Goal: Task Accomplishment & Management: Use online tool/utility

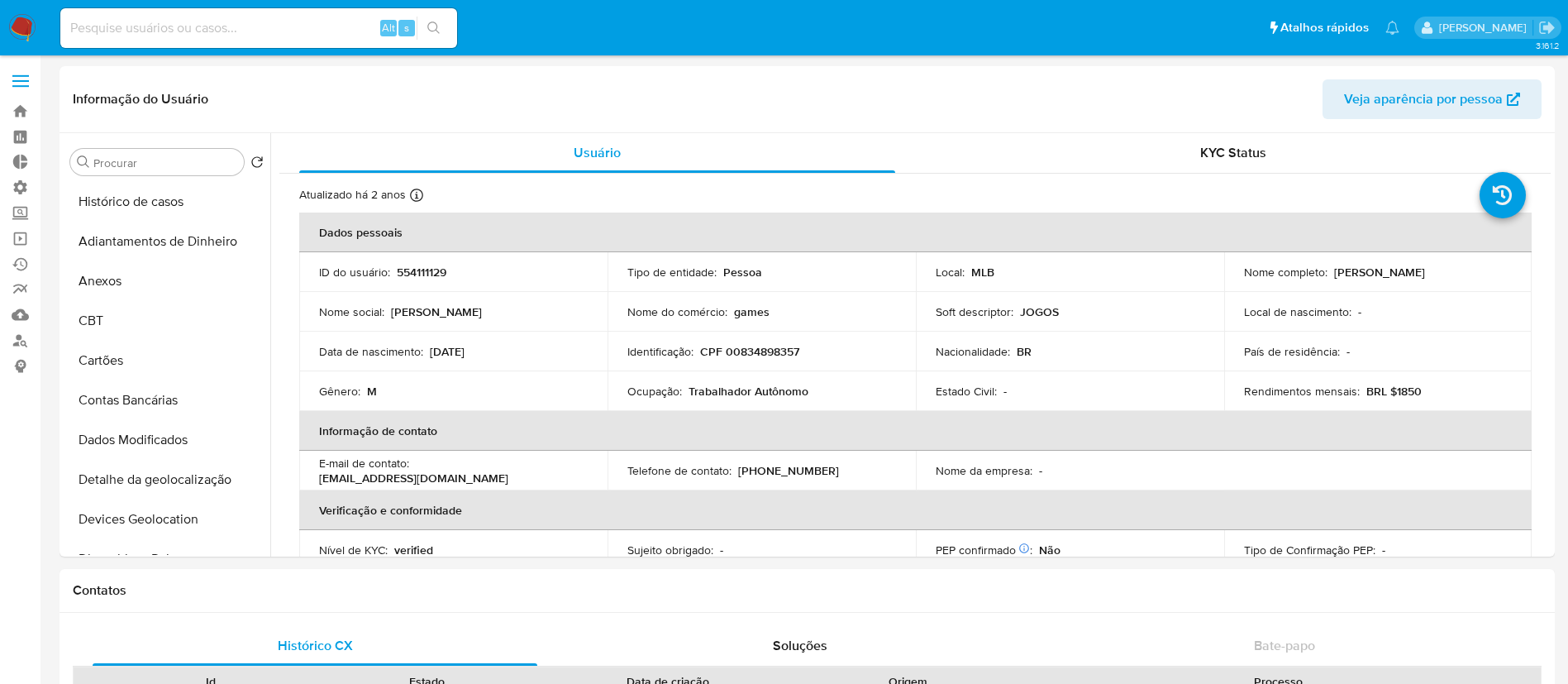
select select "10"
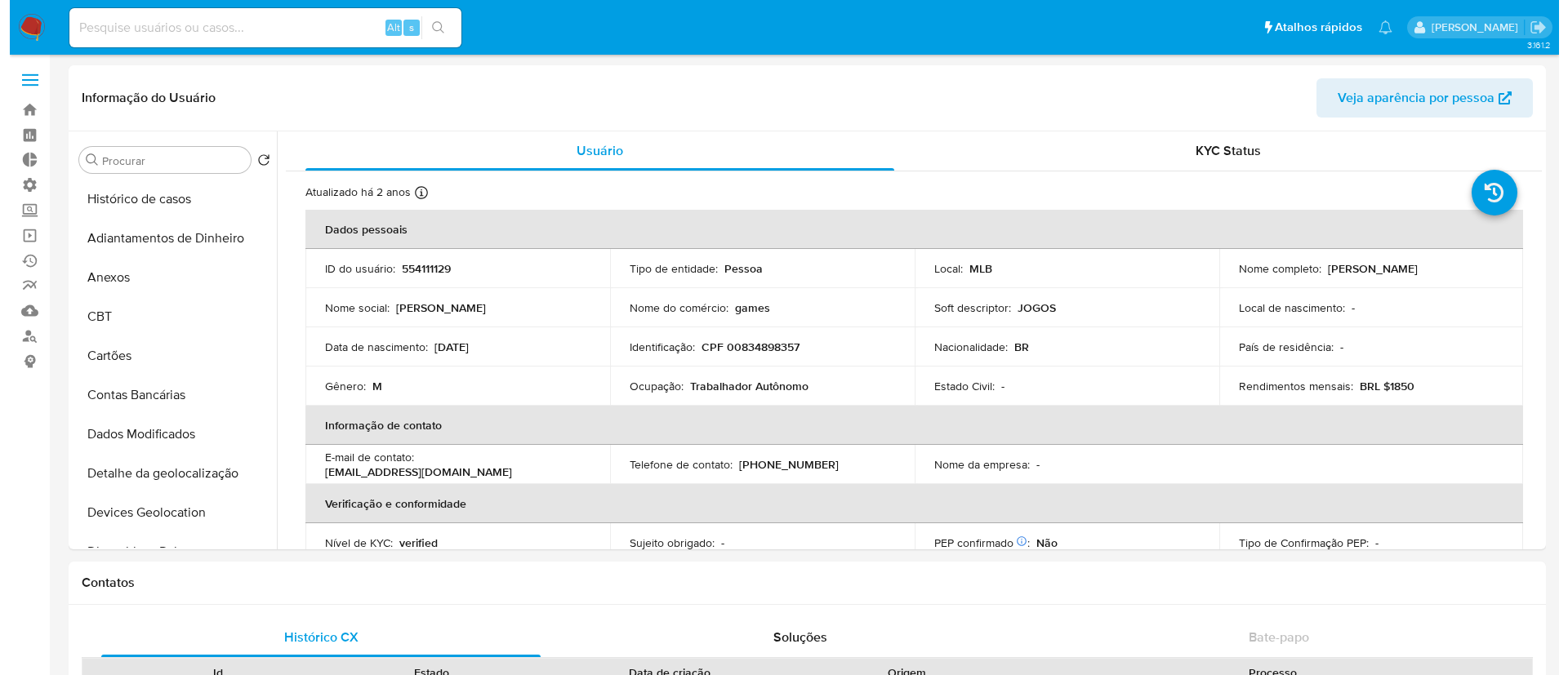
scroll to position [87, 0]
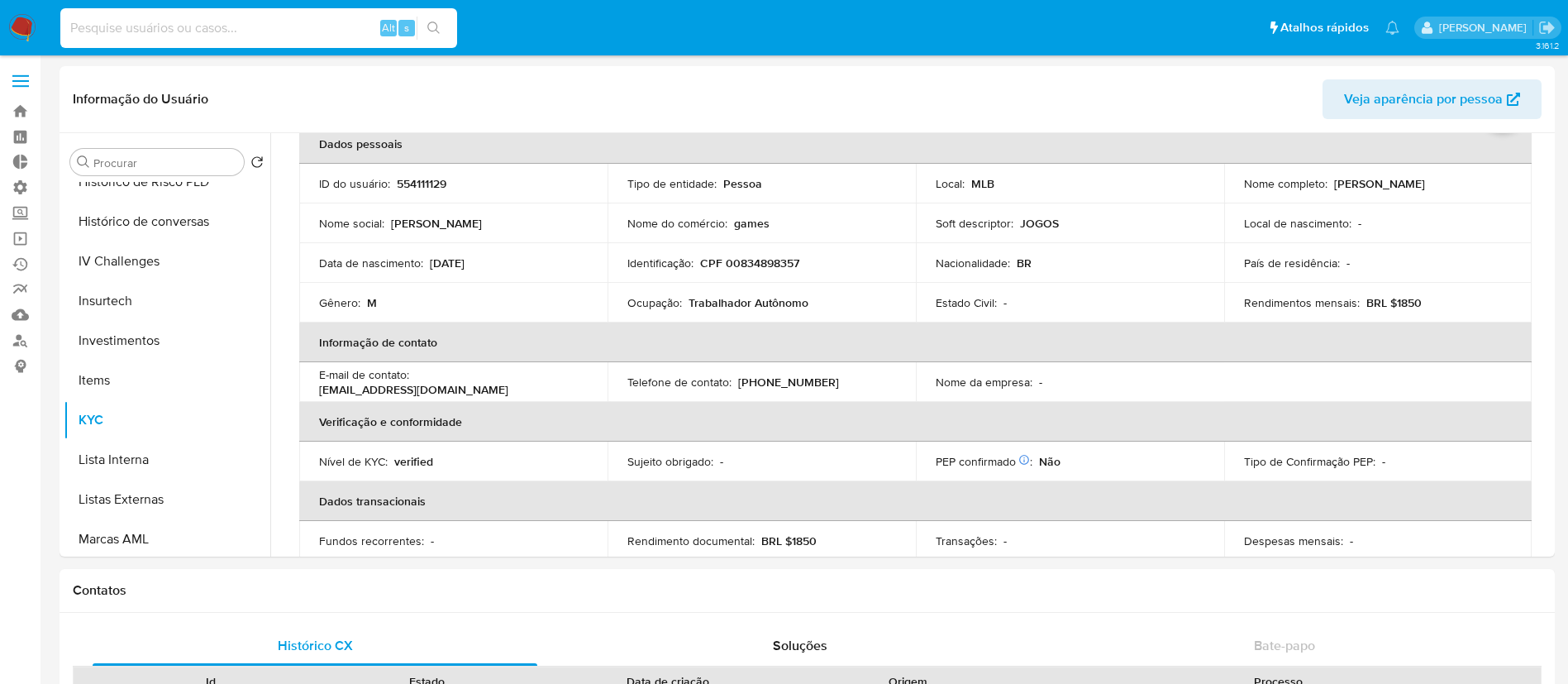
click at [290, 17] on input at bounding box center [259, 28] width 397 height 22
paste input "687343944"
type input "687343944"
click at [441, 23] on icon "search-icon" at bounding box center [434, 28] width 13 height 13
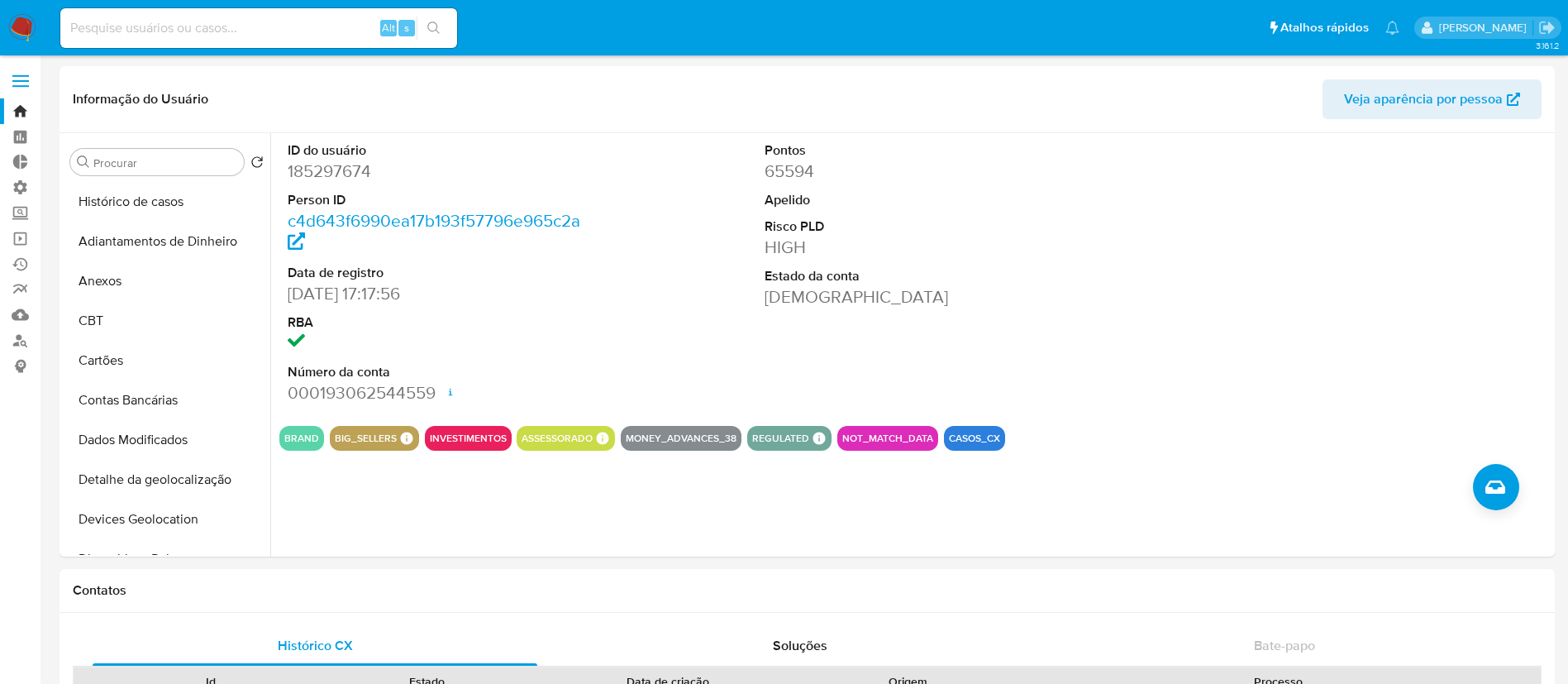
select select "10"
click at [210, 31] on input at bounding box center [259, 28] width 397 height 22
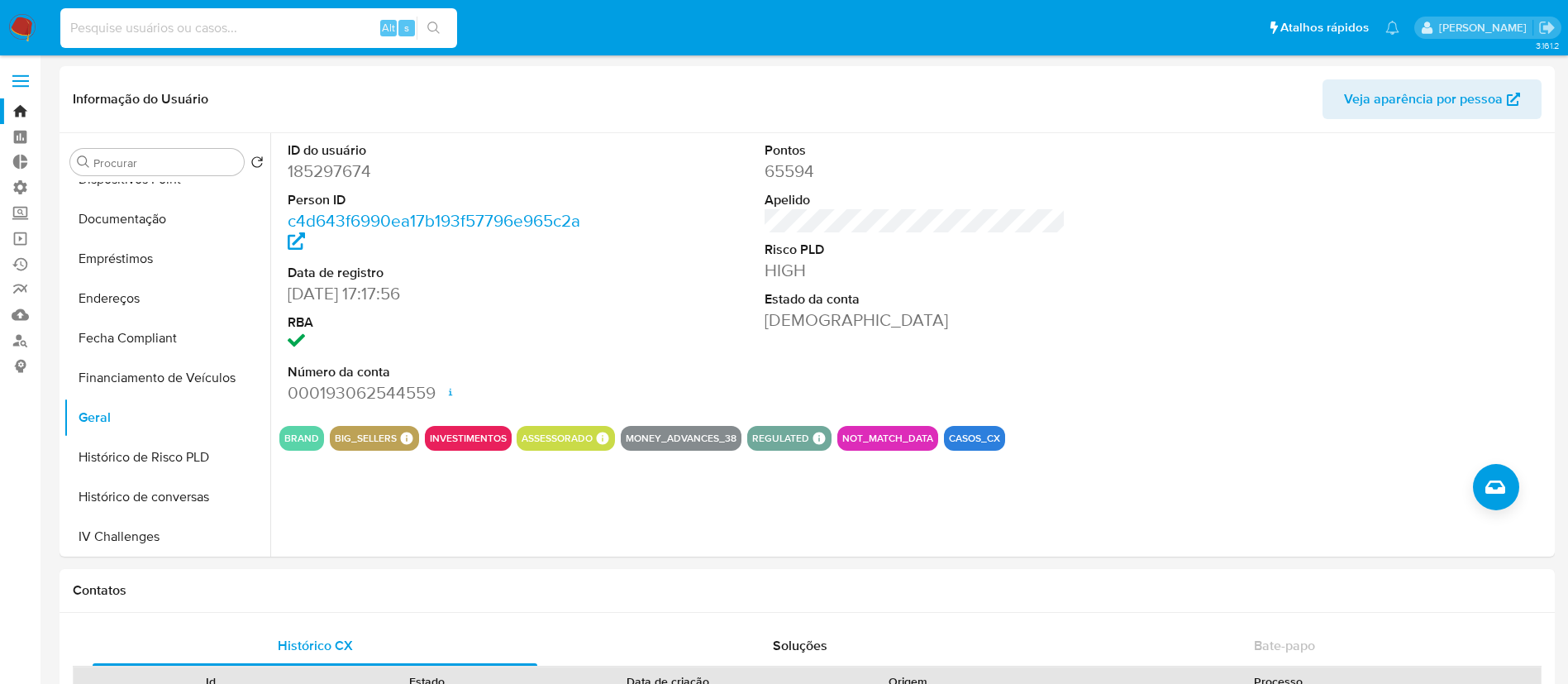
paste input "1494099676"
type input "1494099676"
click at [431, 20] on button "search-icon" at bounding box center [434, 28] width 34 height 23
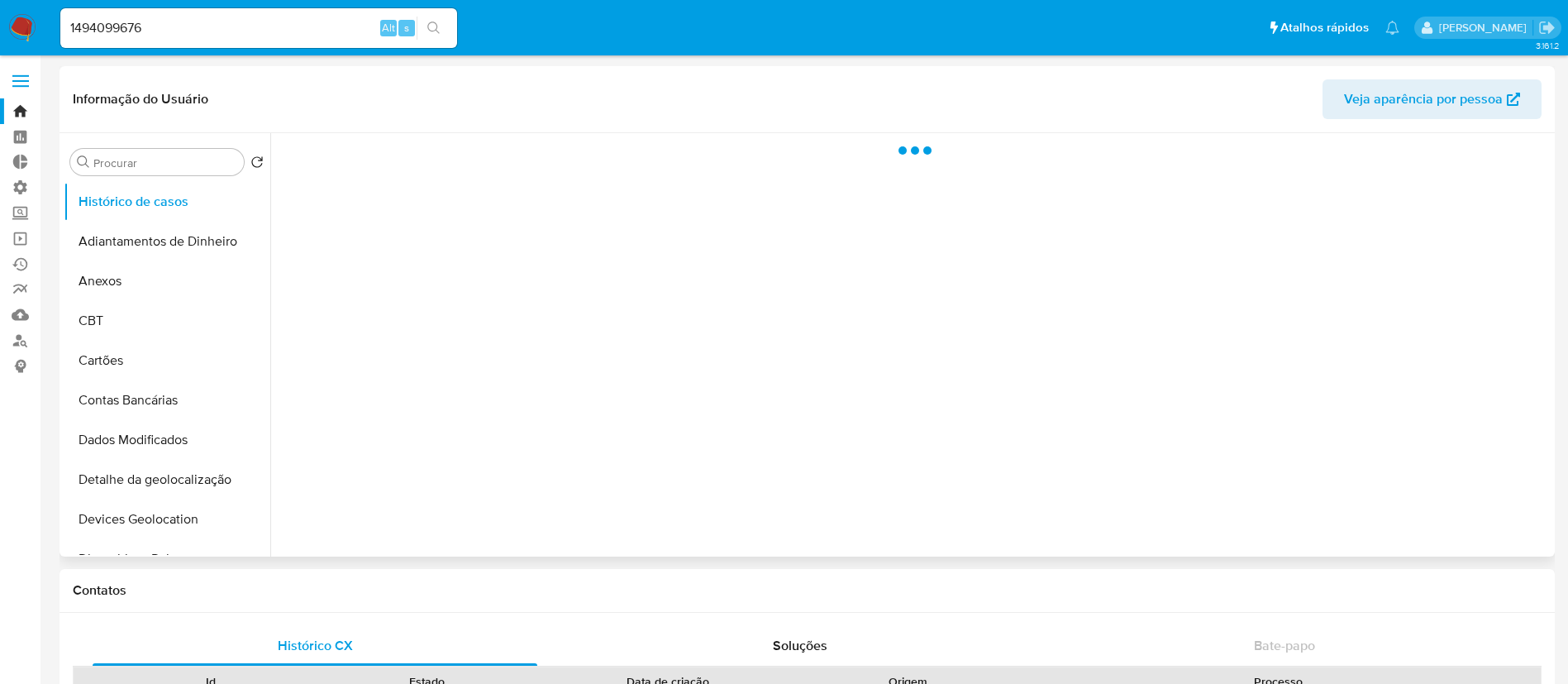
select select "10"
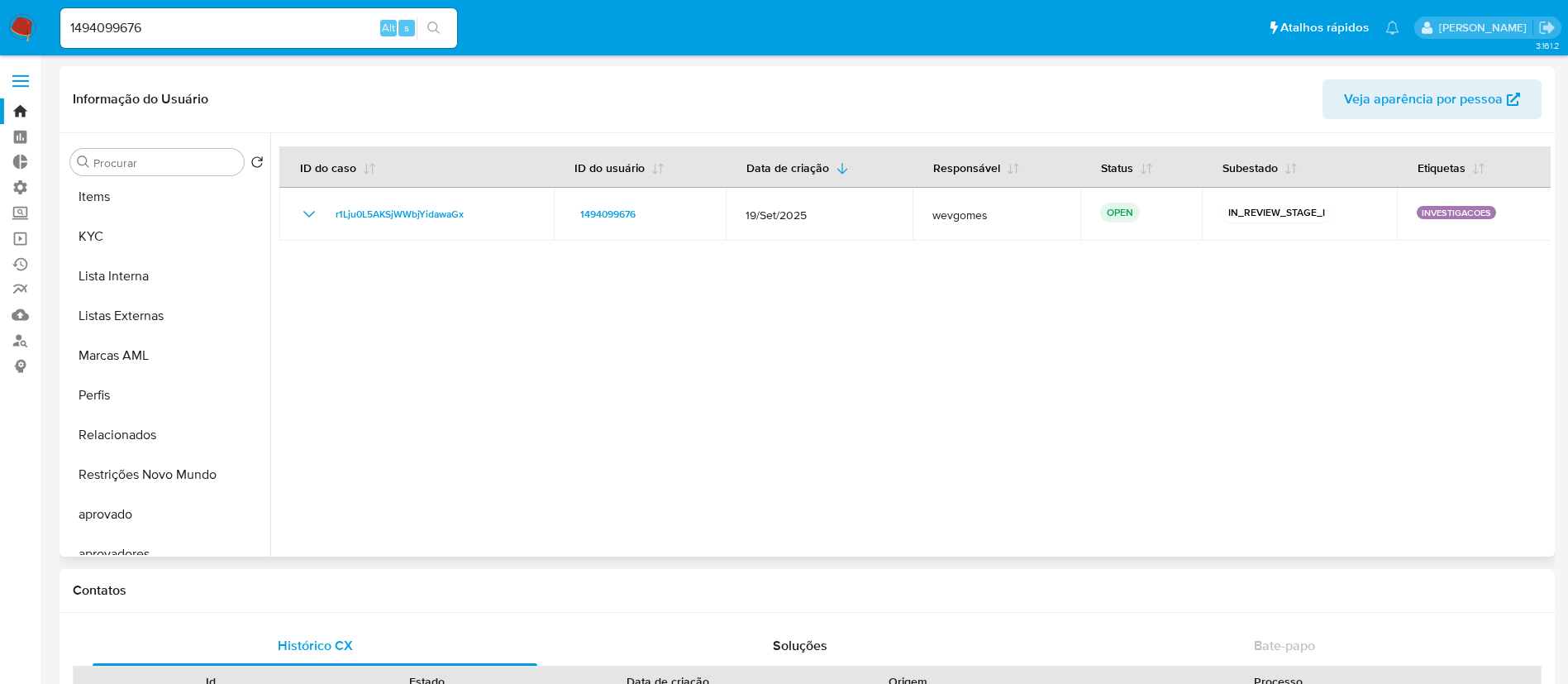
scroll to position [858, 0]
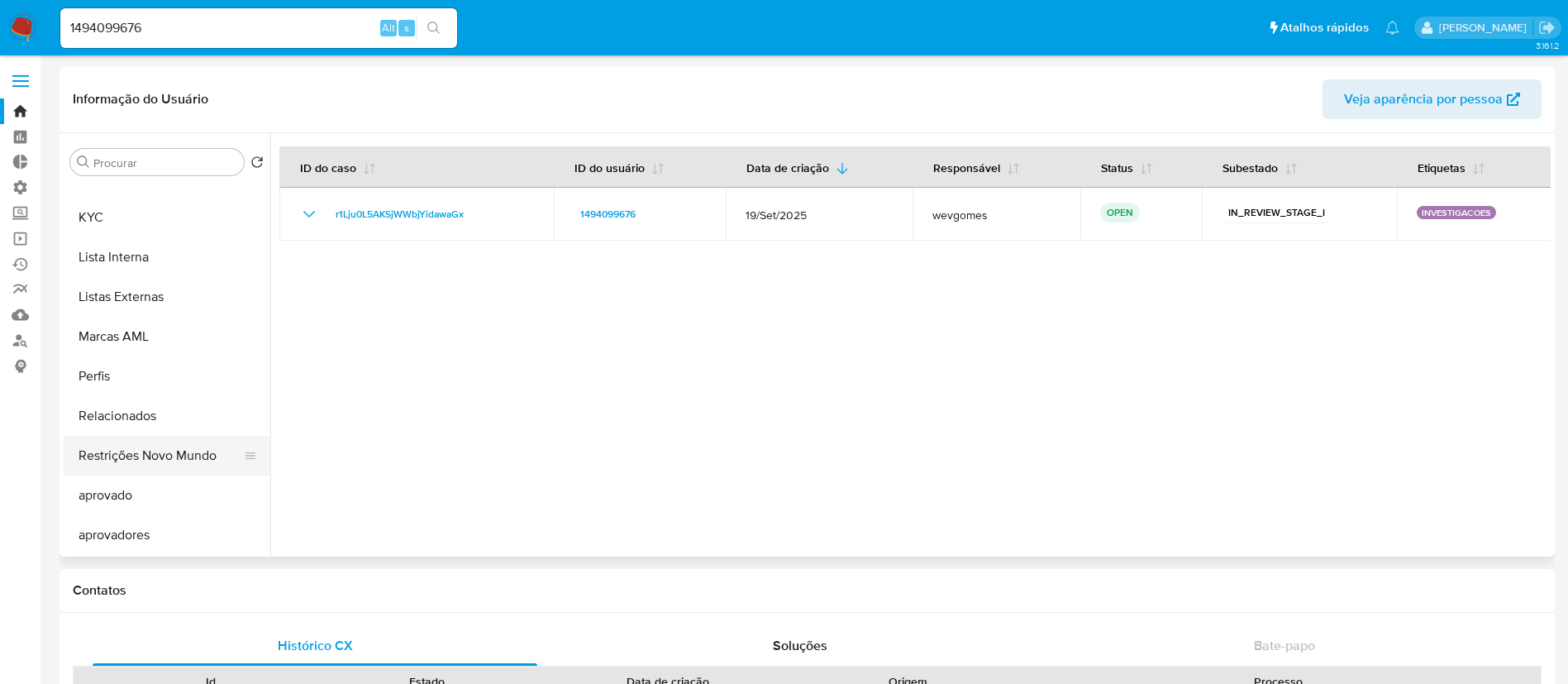
click at [181, 455] on button "Restrições Novo Mundo" at bounding box center [160, 456] width 193 height 40
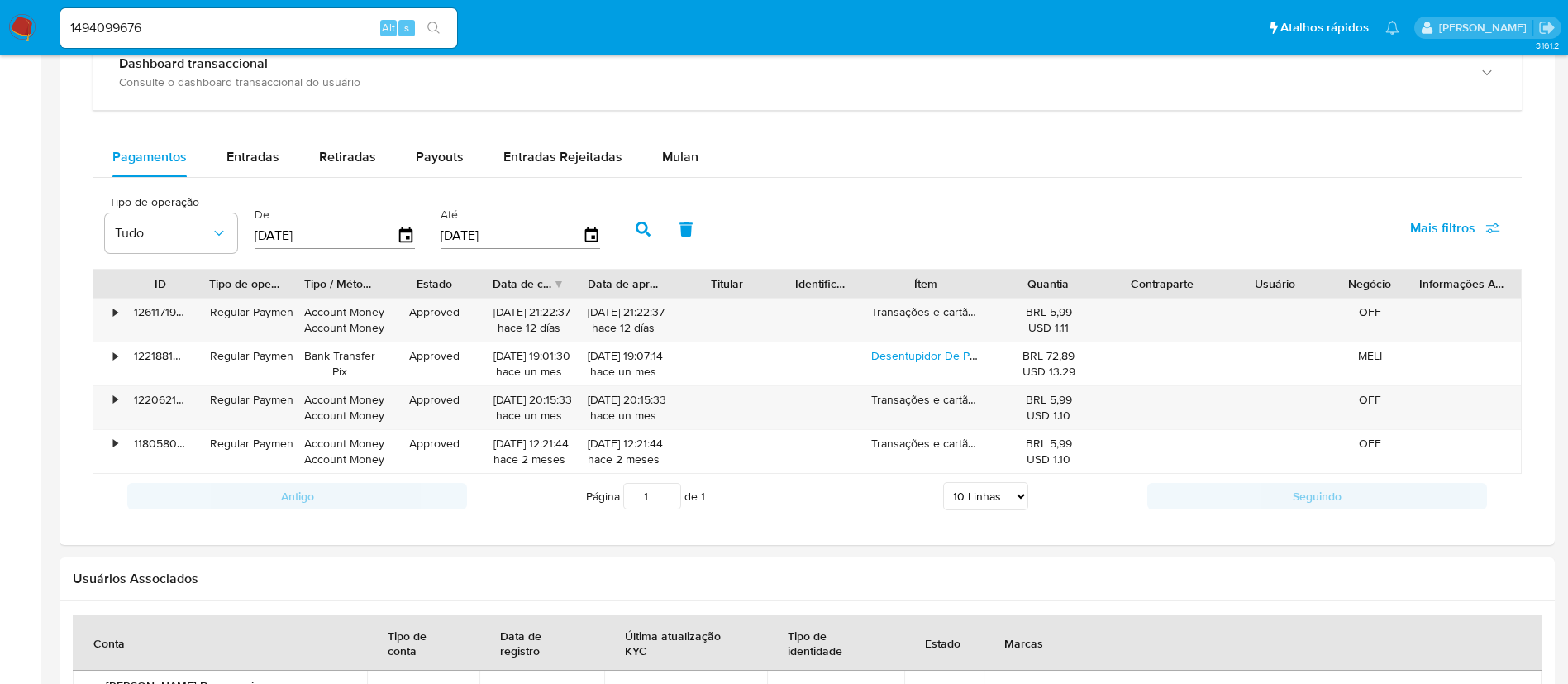
scroll to position [1037, 0]
click at [252, 136] on div "Entradas" at bounding box center [253, 155] width 53 height 40
select select "10"
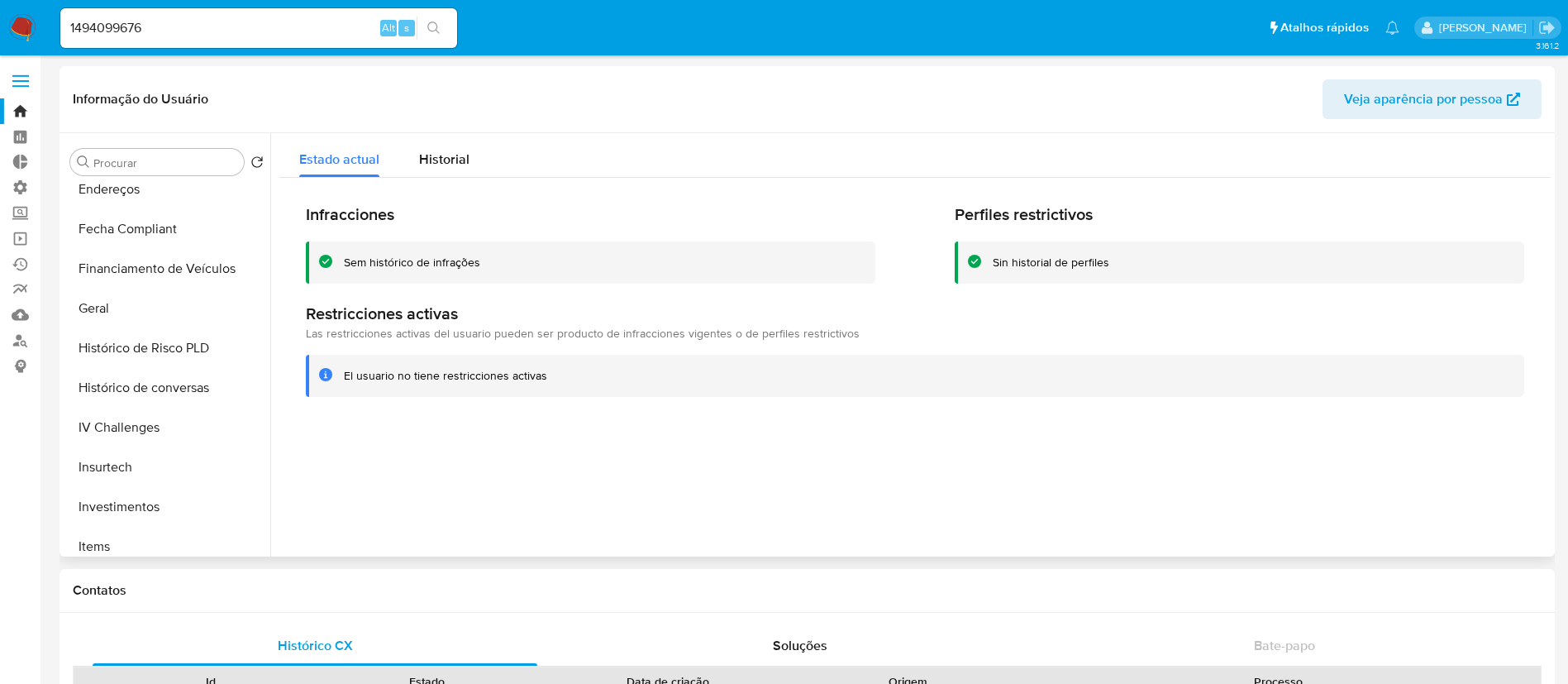
scroll to position [0, 0]
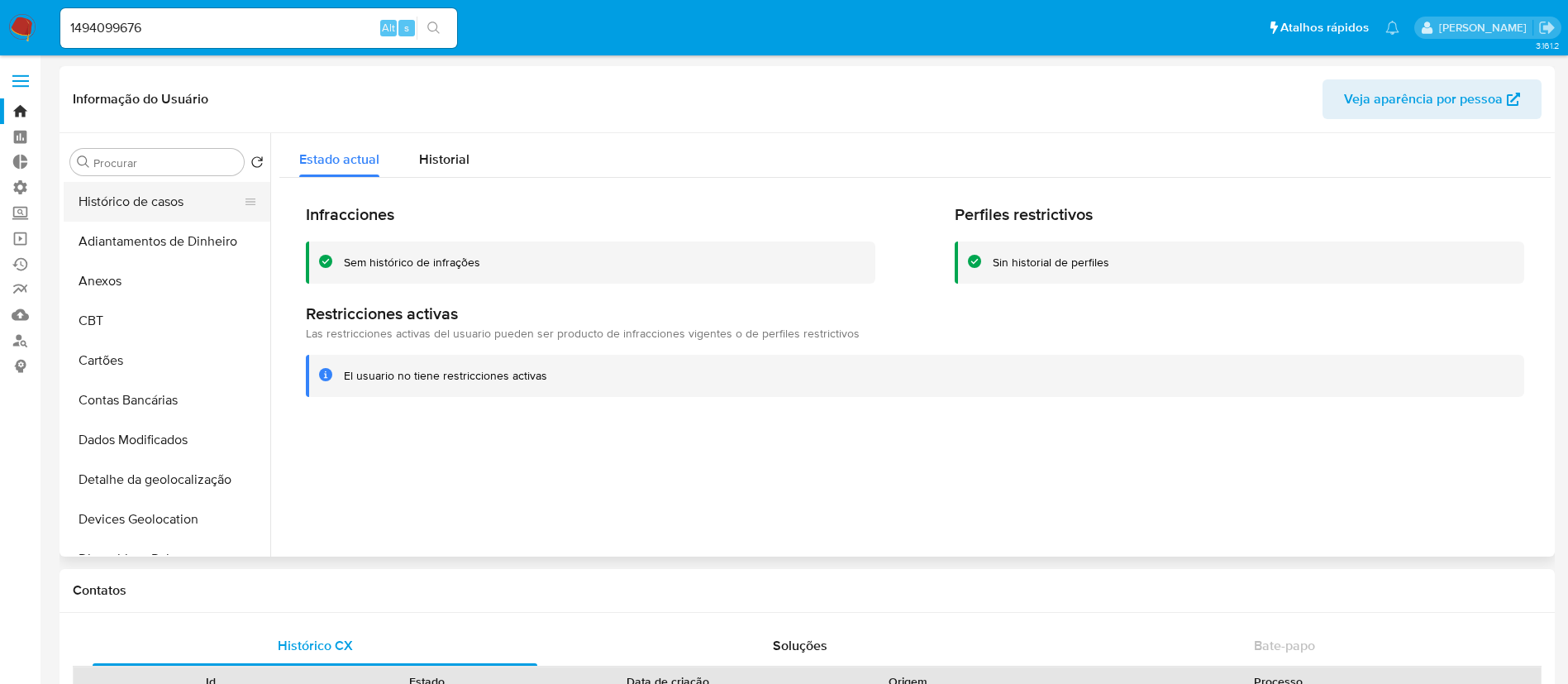
click at [158, 194] on button "Histórico de casos" at bounding box center [160, 202] width 193 height 40
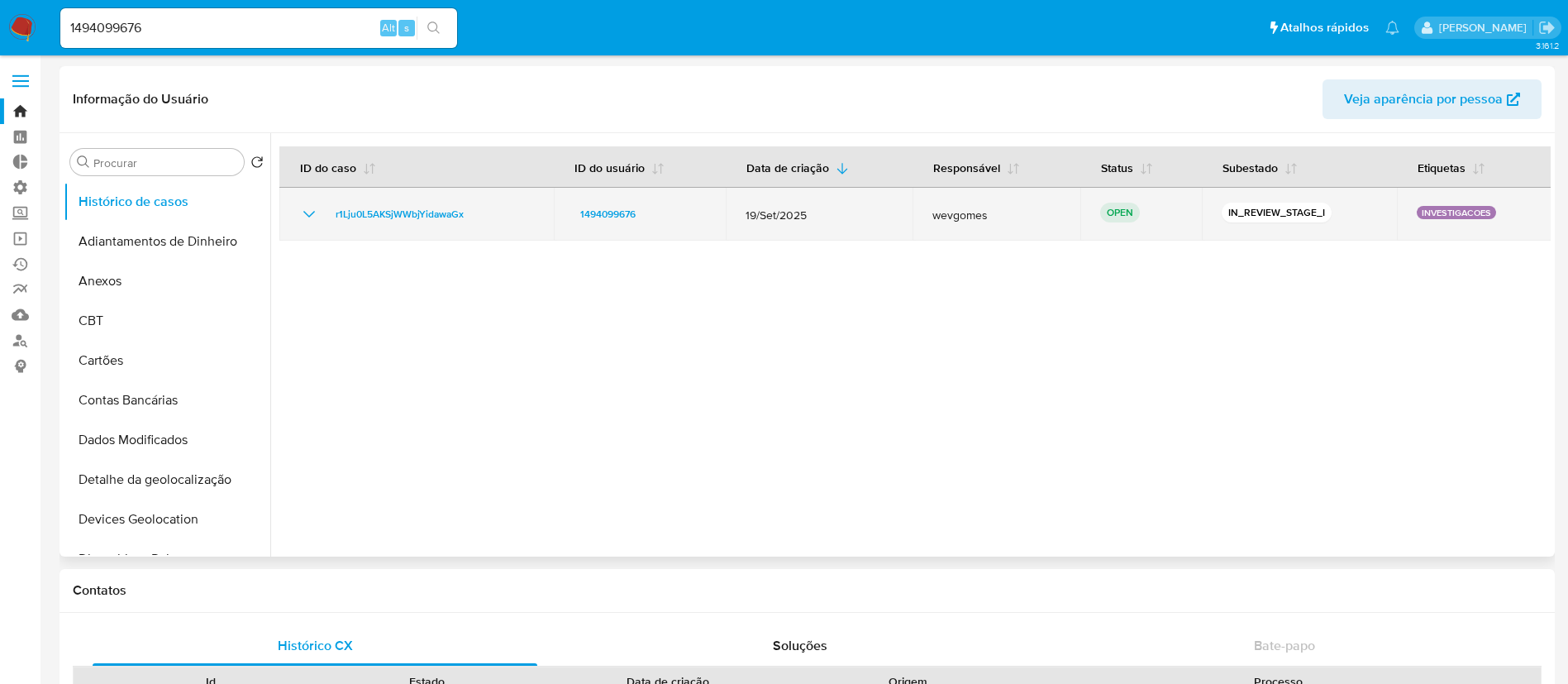
drag, startPoint x: 479, startPoint y: 212, endPoint x: 338, endPoint y: 202, distance: 141.4
click at [338, 202] on td "r1Lju0L5AKSjWWbjYidawaGx" at bounding box center [417, 214] width 275 height 53
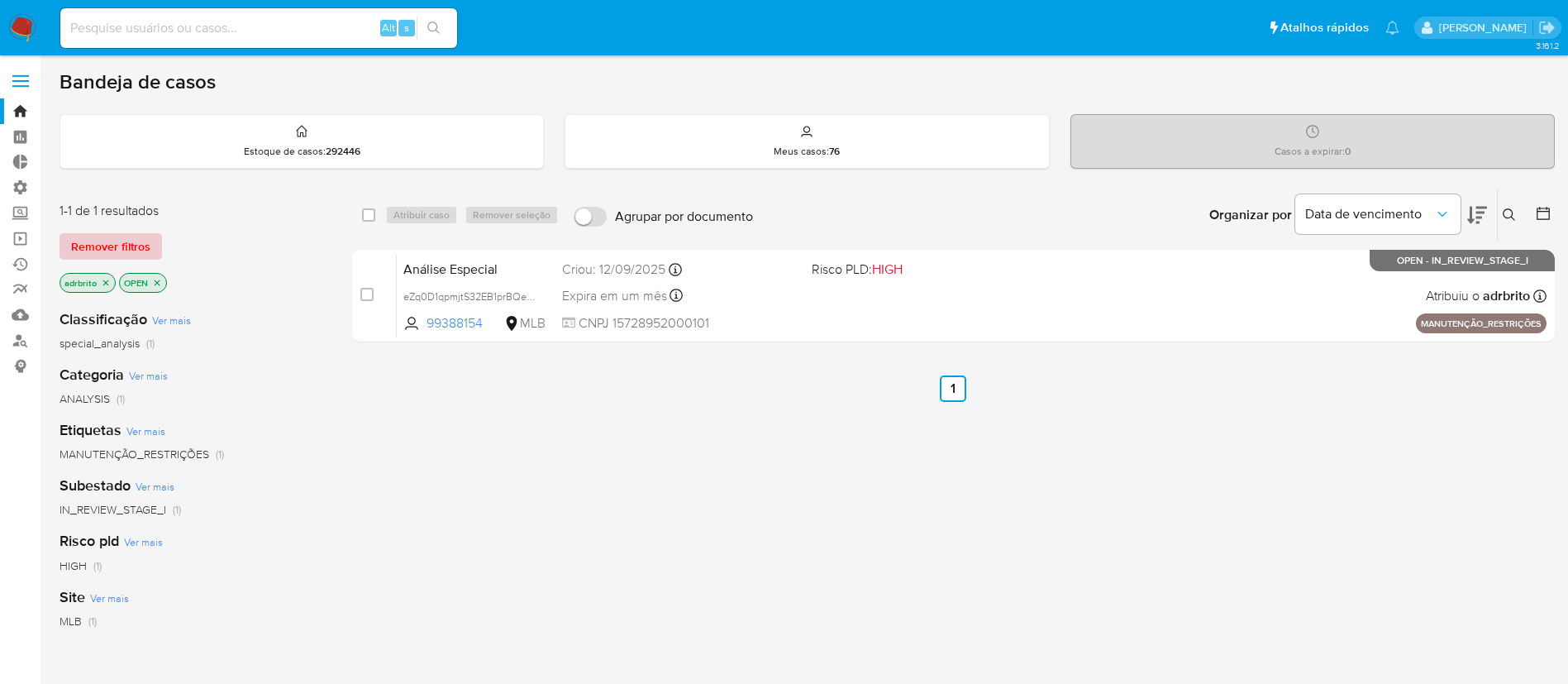
click at [107, 237] on span "Remover filtros" at bounding box center [111, 247] width 80 height 23
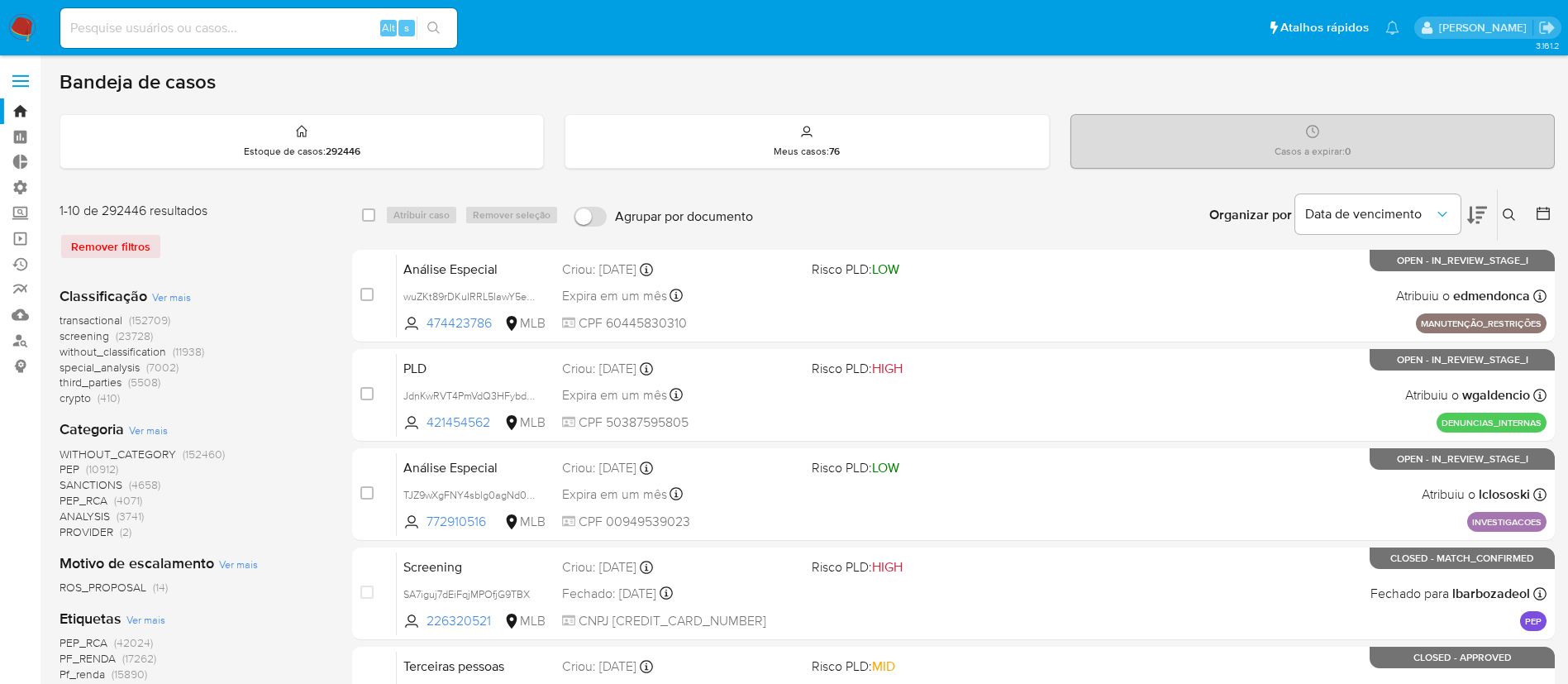
click at [1508, 210] on icon at bounding box center [1509, 215] width 13 height 13
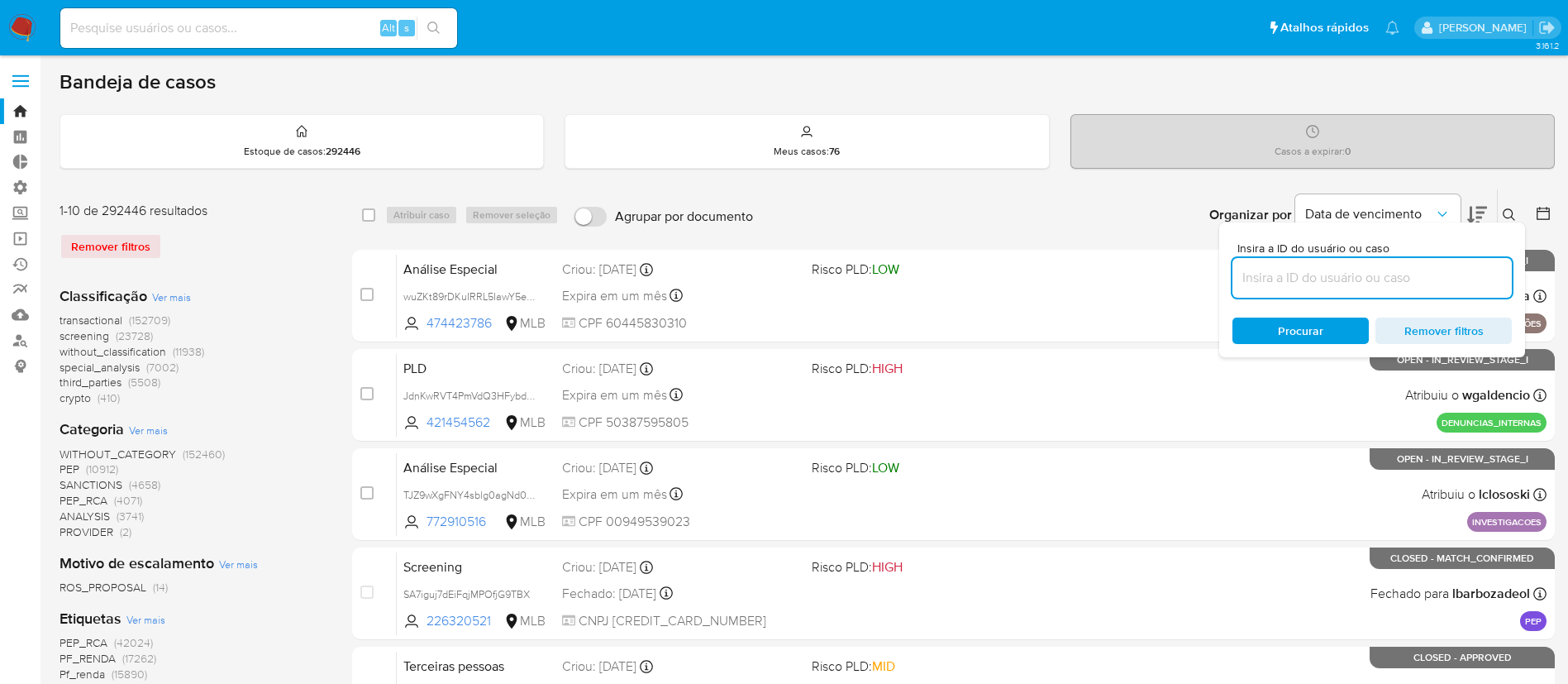
click at [1318, 281] on input at bounding box center [1372, 278] width 280 height 22
type input "r1Lju0L5AKSjWWbjYidawaGx"
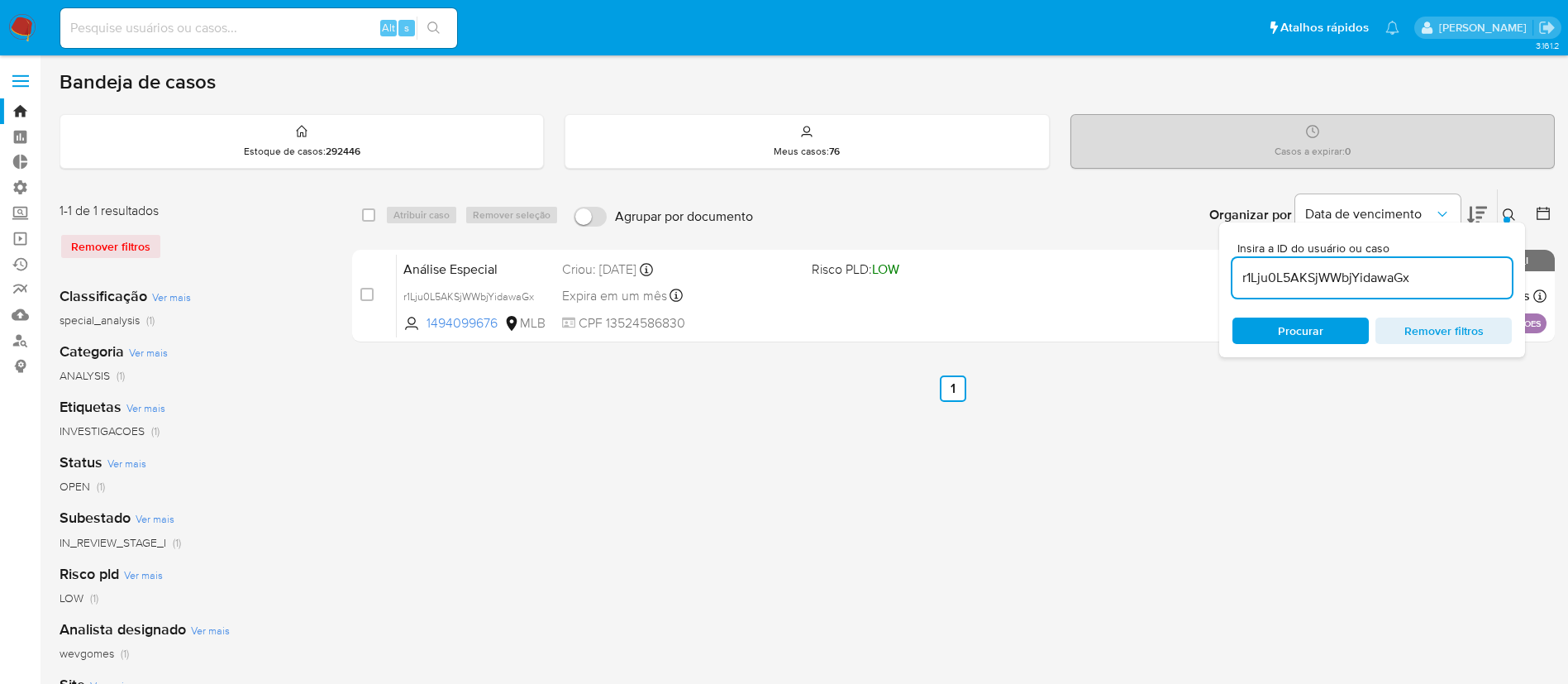
click at [1507, 210] on icon at bounding box center [1509, 215] width 13 height 13
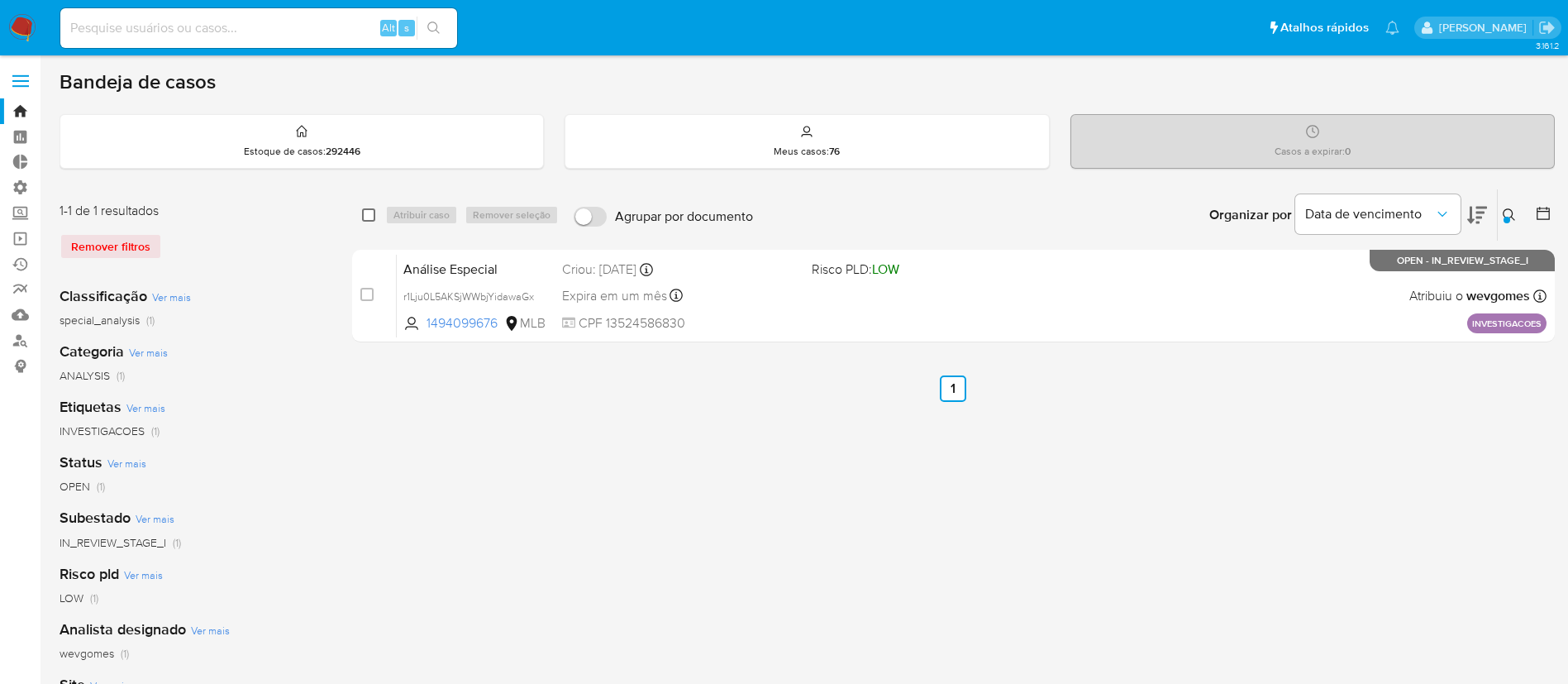
click at [365, 213] on input "checkbox" at bounding box center [369, 215] width 13 height 13
checkbox input "true"
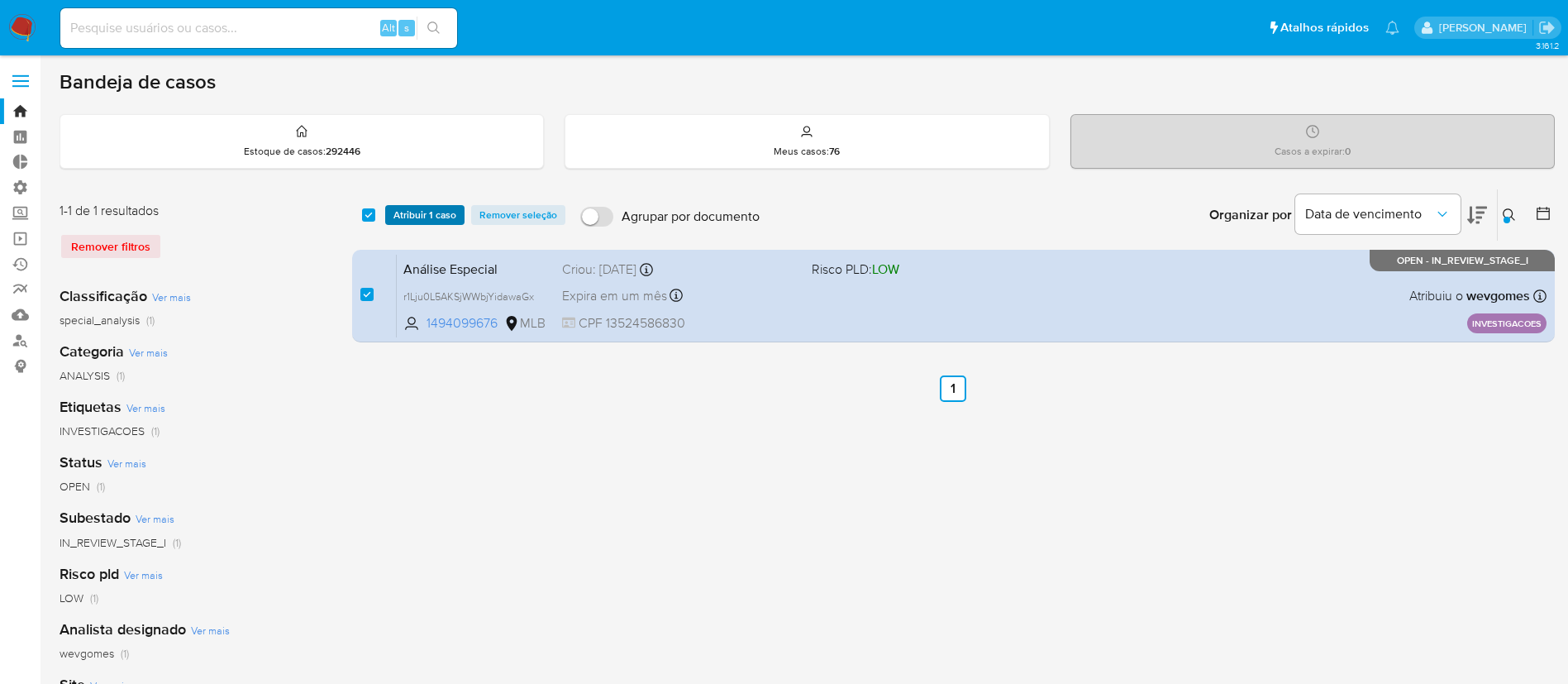
click at [416, 213] on span "Atribuir 1 caso" at bounding box center [425, 214] width 63 height 16
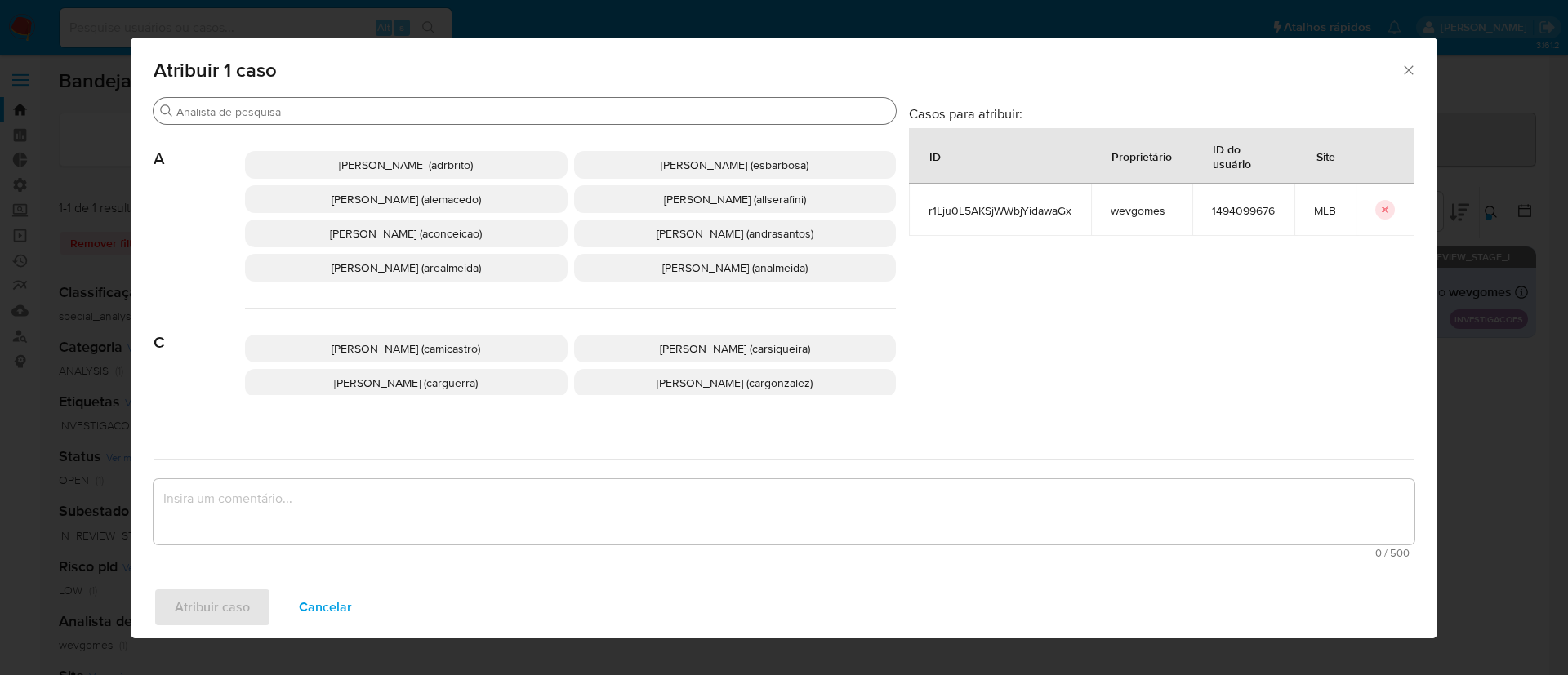
click at [288, 111] on input "Buscar" at bounding box center [532, 112] width 713 height 15
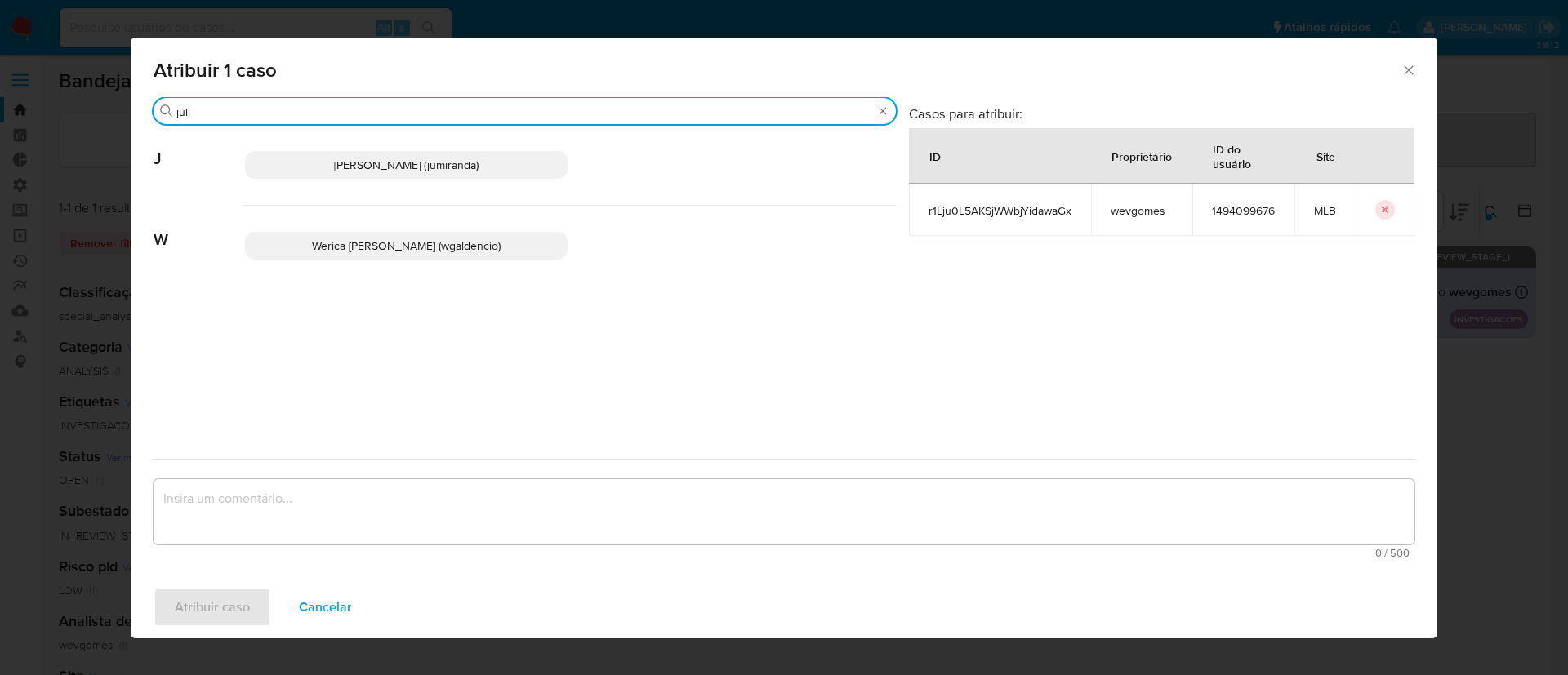
type input "juli"
click at [324, 154] on p "Juliane Cavalcante Miranda (jumiranda)" at bounding box center [407, 165] width 322 height 28
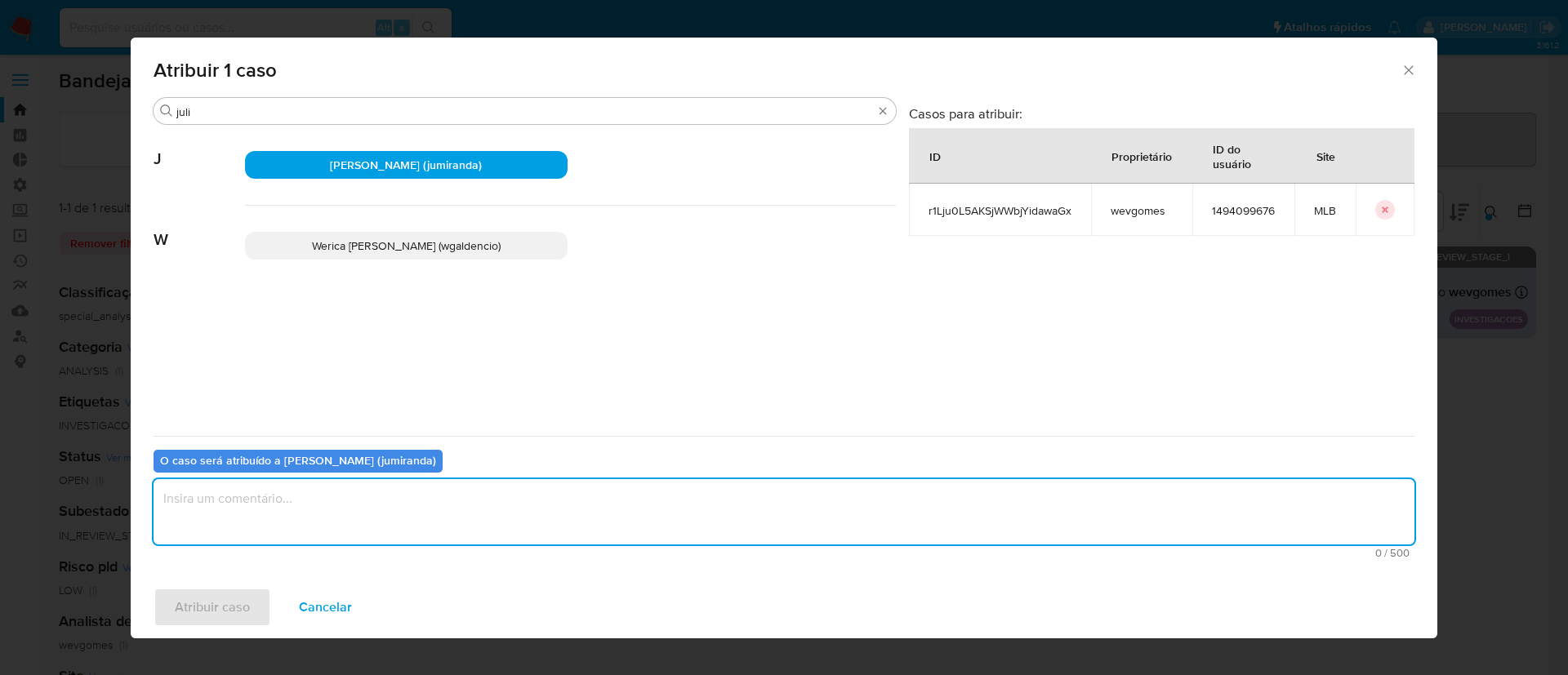
click at [312, 514] on textarea "assign-modal" at bounding box center [784, 512] width 1261 height 66
type textarea "ok"
click at [214, 608] on span "Atribuir caso" at bounding box center [213, 608] width 75 height 36
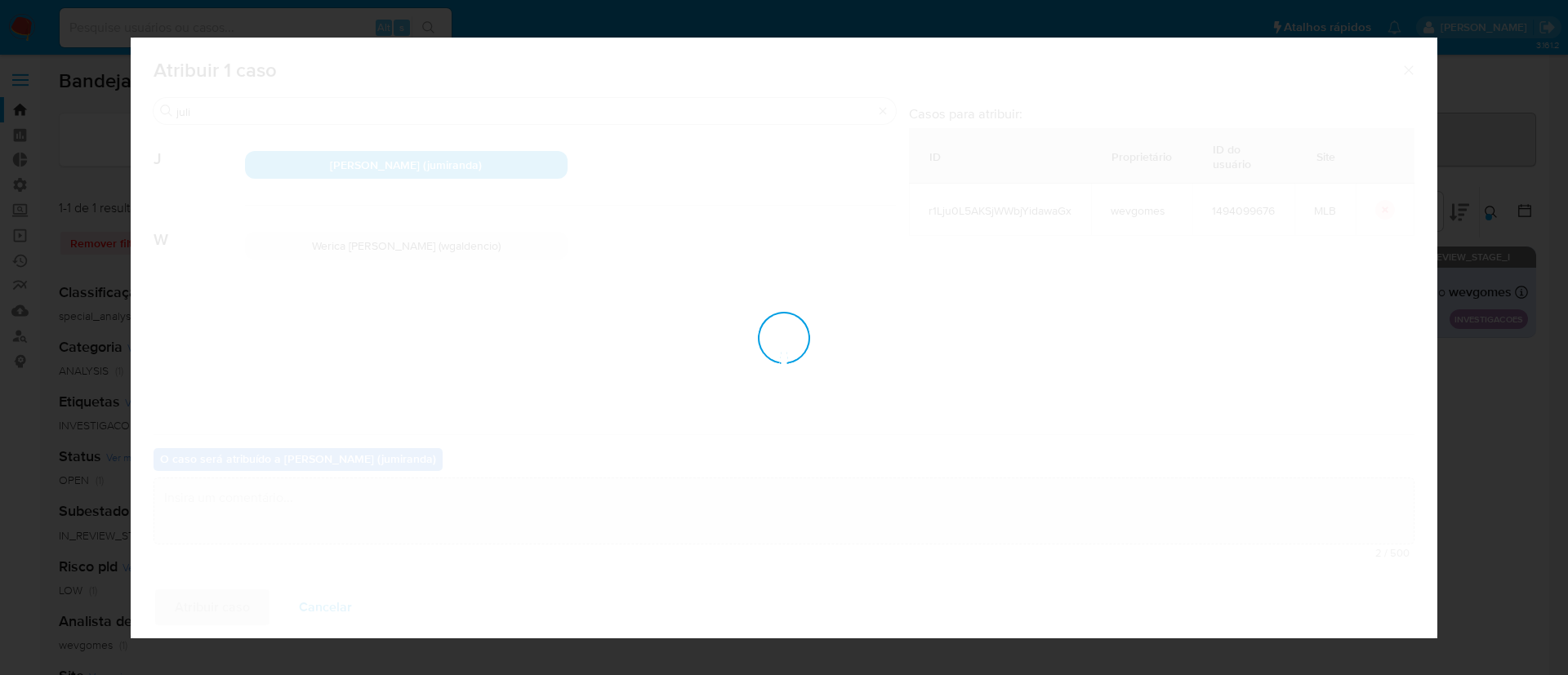
checkbox input "false"
